Goal: Task Accomplishment & Management: Manage account settings

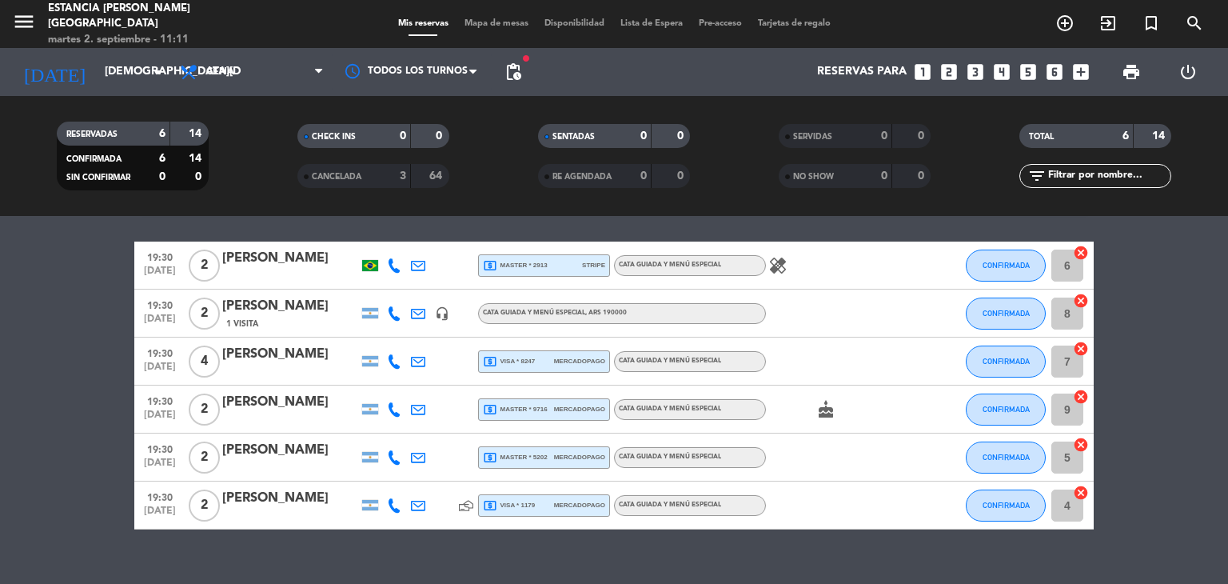
scroll to position [74, 0]
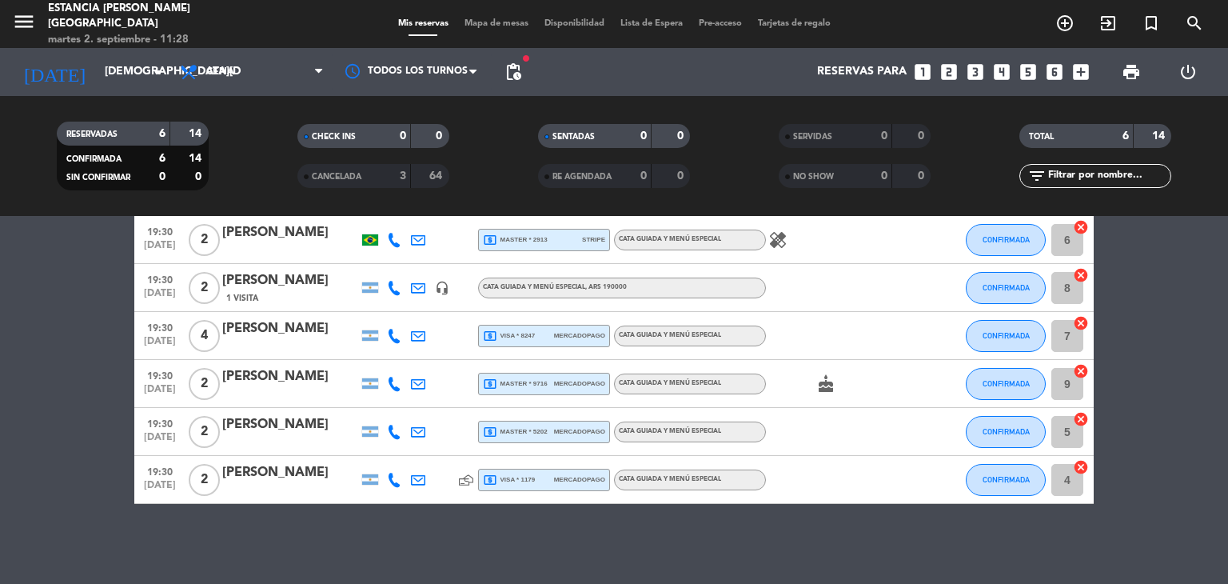
click at [641, 298] on div "19:30 [DATE] 2 [PERSON_NAME] 1 Visita headset_mic Cata guiada y menú especial ,…" at bounding box center [614, 288] width 960 height 48
click at [639, 291] on div "Cata guiada y menú especial , ARS 190000" at bounding box center [622, 287] width 288 height 21
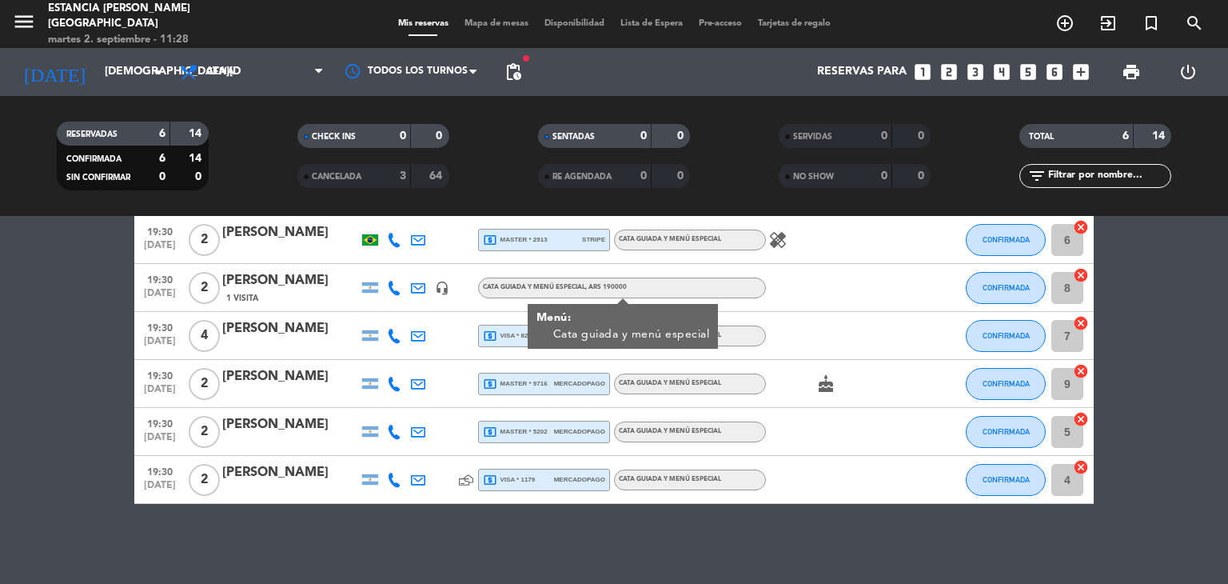
click at [293, 284] on div "[PERSON_NAME]" at bounding box center [290, 280] width 136 height 21
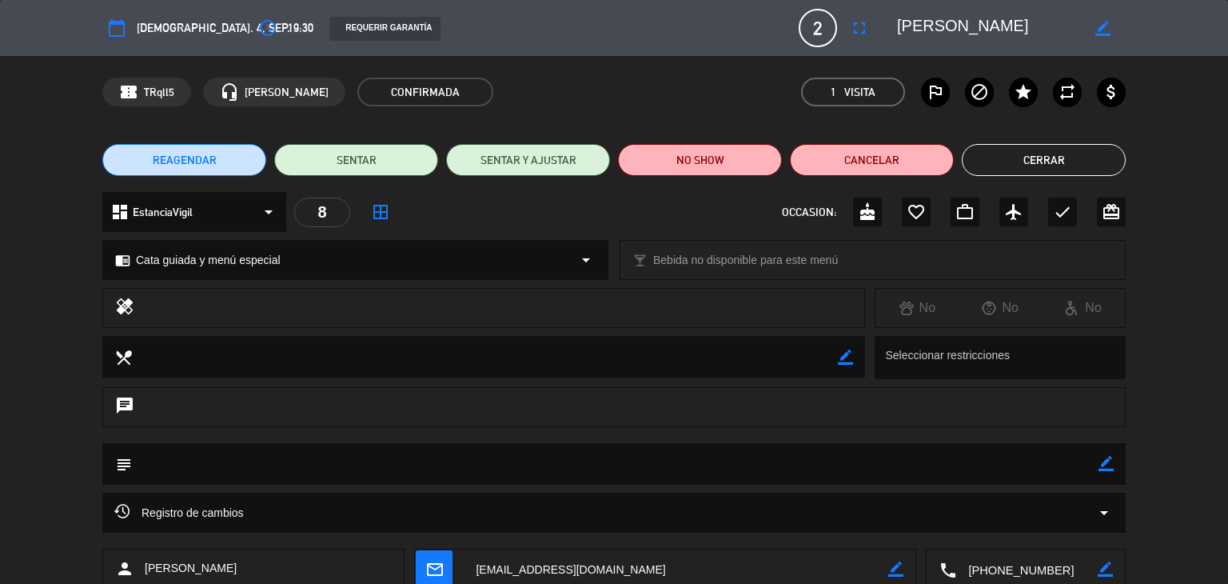
click at [361, 28] on div "REQUERIR GARANTÍA" at bounding box center [384, 29] width 110 height 24
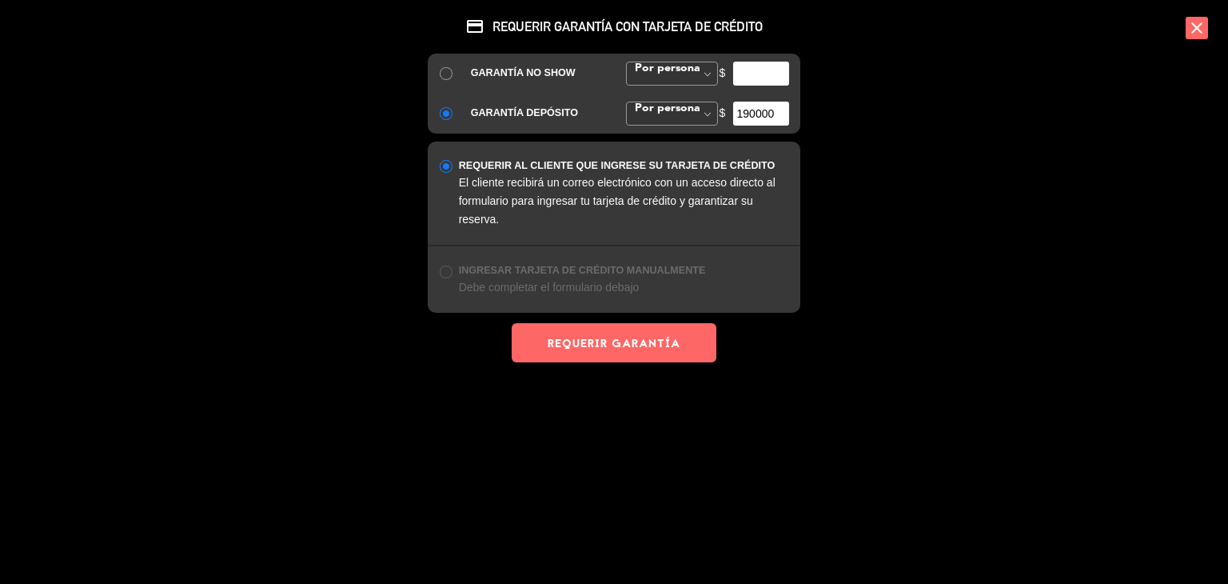
click at [947, 170] on div "credit_card REQUERIR GARANTÍA CON TARJETA DE CRÉDITO GARANTÍA NO SHOW Por perso…" at bounding box center [614, 292] width 1228 height 584
click at [770, 421] on div "credit_card REQUERIR GARANTÍA CON TARJETA DE CRÉDITO GARANTÍA NO SHOW Por perso…" at bounding box center [614, 262] width 400 height 524
click at [445, 170] on input "radio" at bounding box center [445, 165] width 10 height 10
radio input "true"
click at [1201, 27] on icon "close" at bounding box center [1197, 28] width 22 height 22
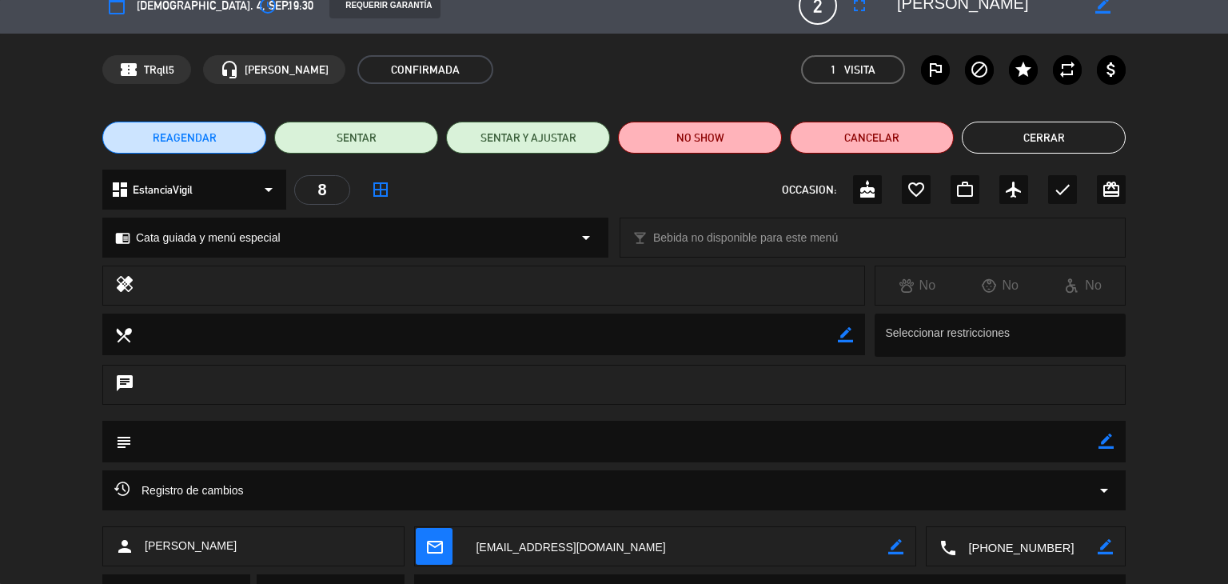
scroll to position [0, 0]
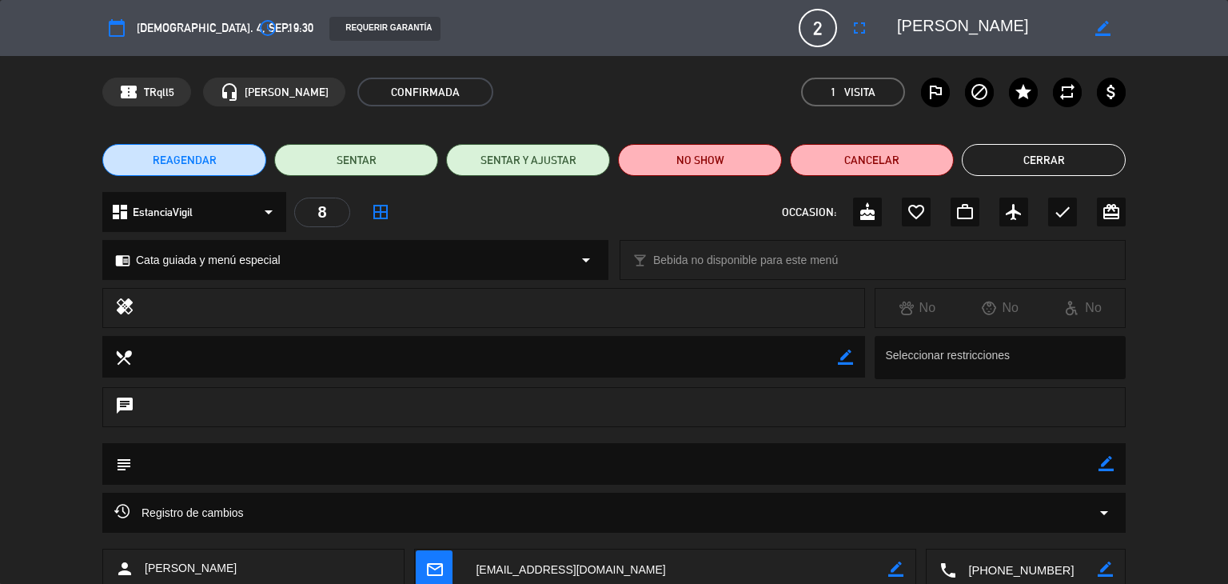
click at [329, 34] on div "REQUERIR GARANTÍA" at bounding box center [384, 29] width 110 height 24
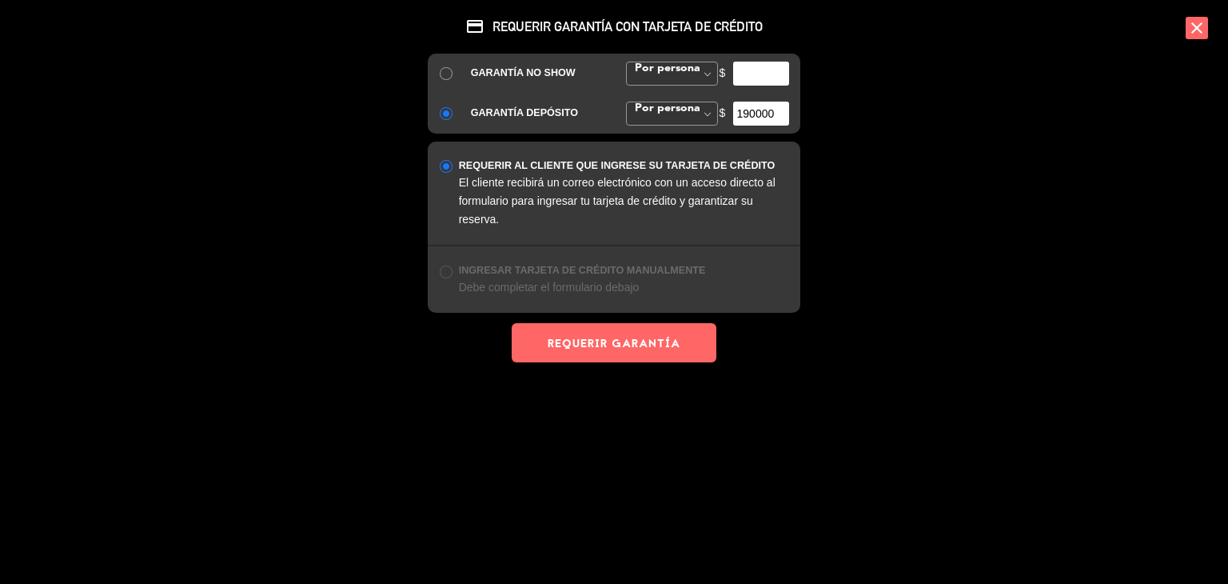
click at [1192, 21] on icon "close" at bounding box center [1197, 28] width 22 height 22
